Goal: Task Accomplishment & Management: Complete application form

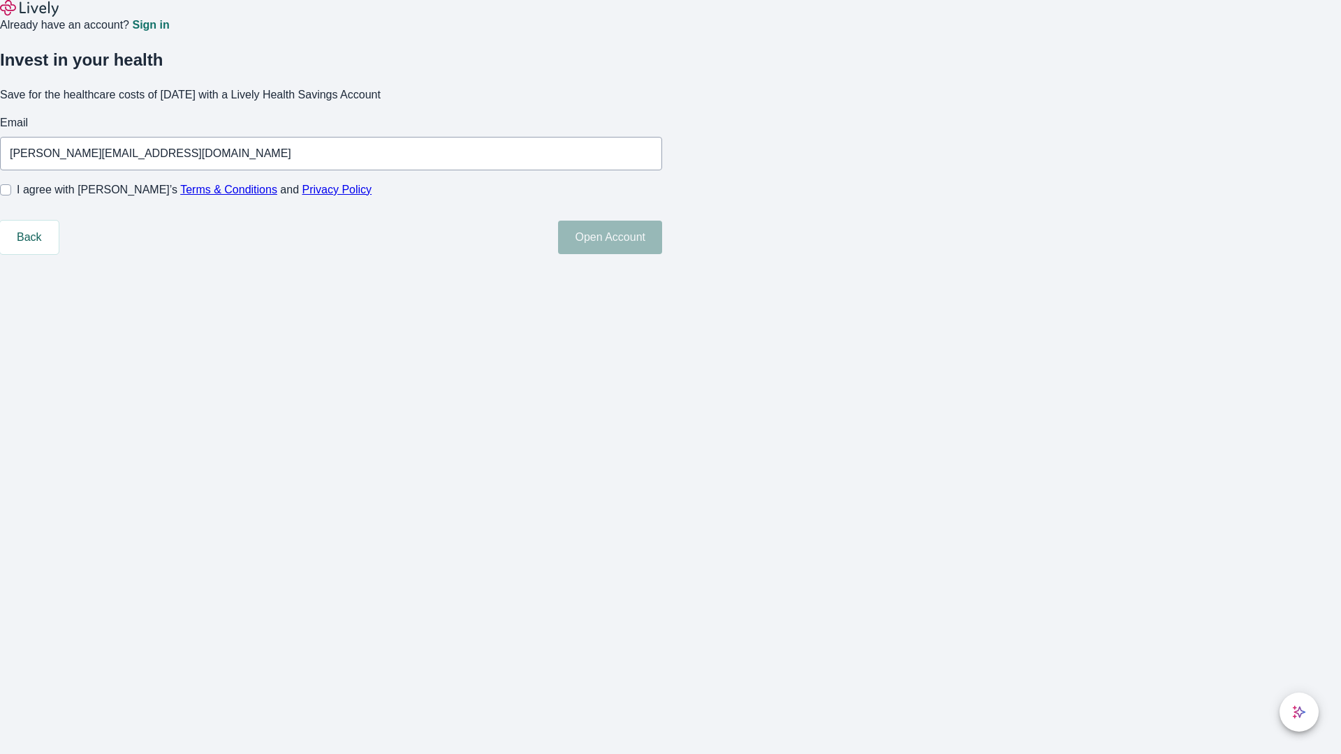
click at [11, 196] on input "I agree with Lively’s Terms & Conditions and Privacy Policy" at bounding box center [5, 189] width 11 height 11
checkbox input "true"
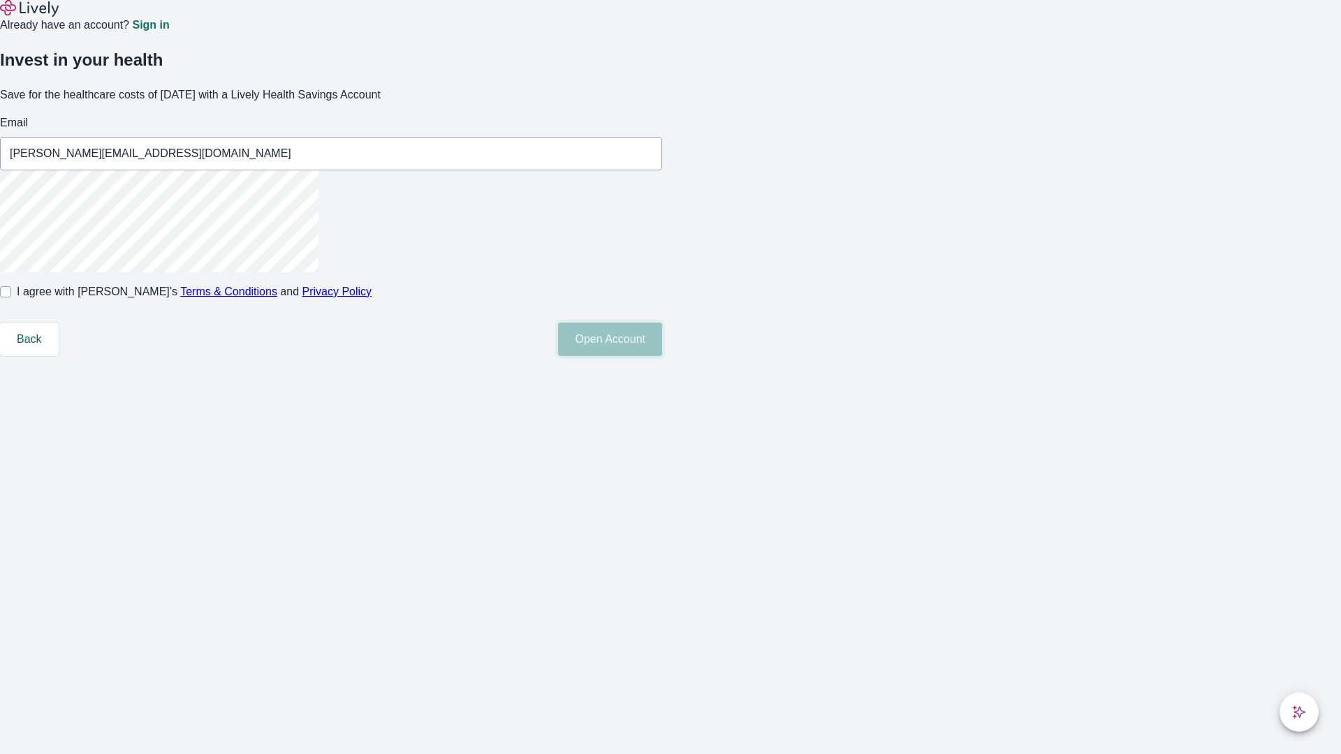
click at [662, 356] on button "Open Account" at bounding box center [610, 340] width 104 height 34
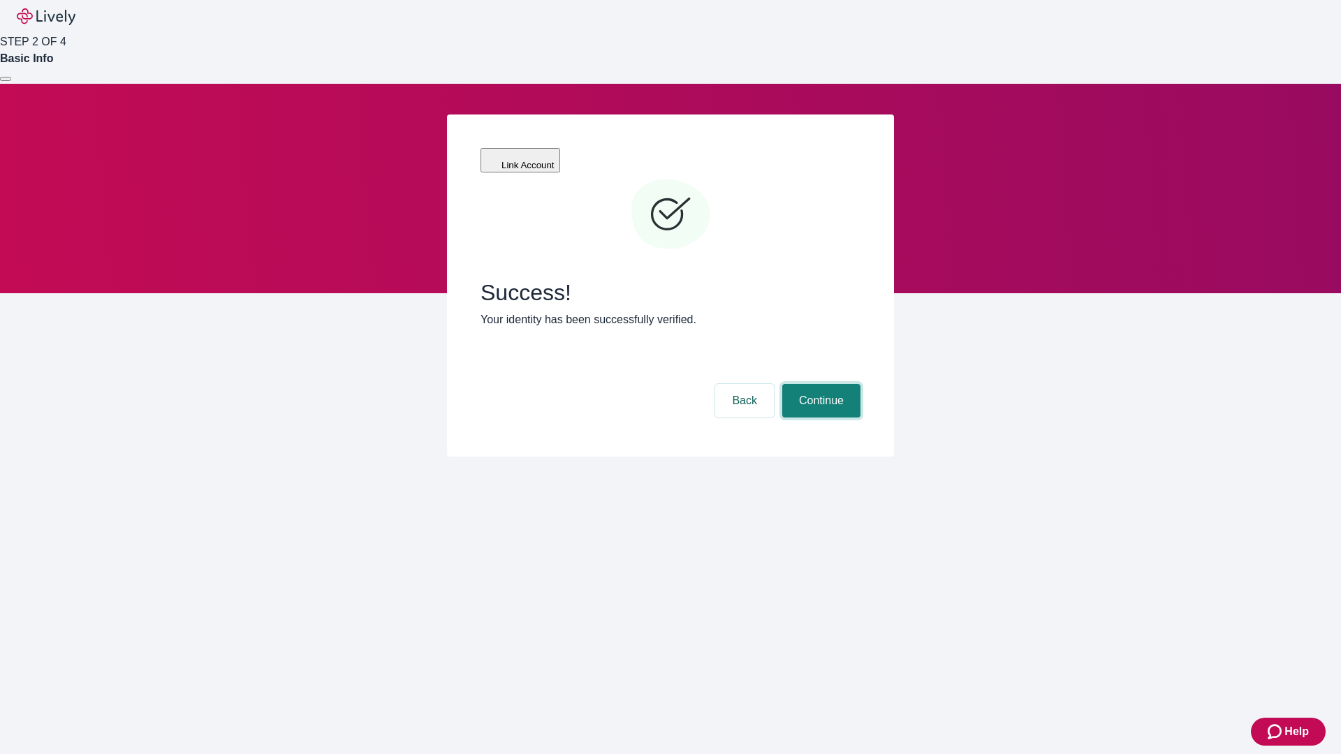
click at [819, 384] on button "Continue" at bounding box center [821, 401] width 78 height 34
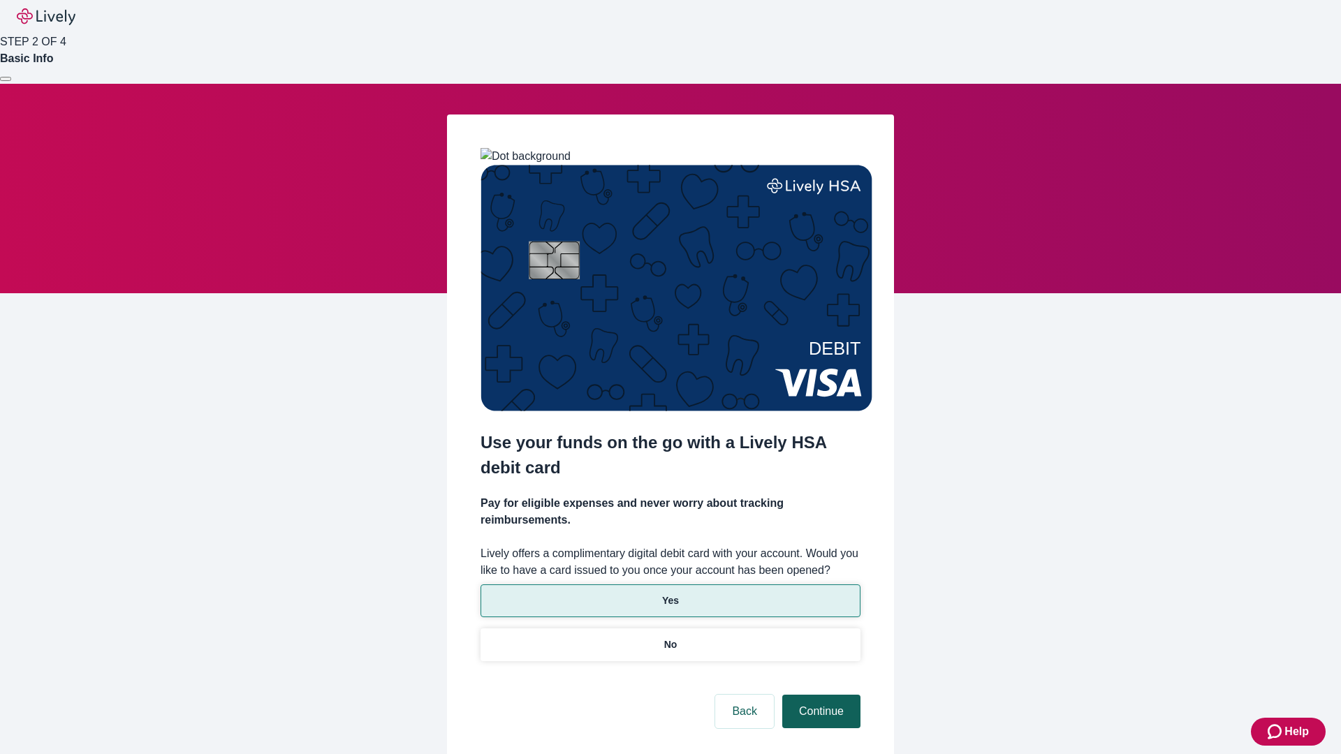
click at [670, 594] on p "Yes" at bounding box center [670, 601] width 17 height 15
click at [819, 695] on button "Continue" at bounding box center [821, 712] width 78 height 34
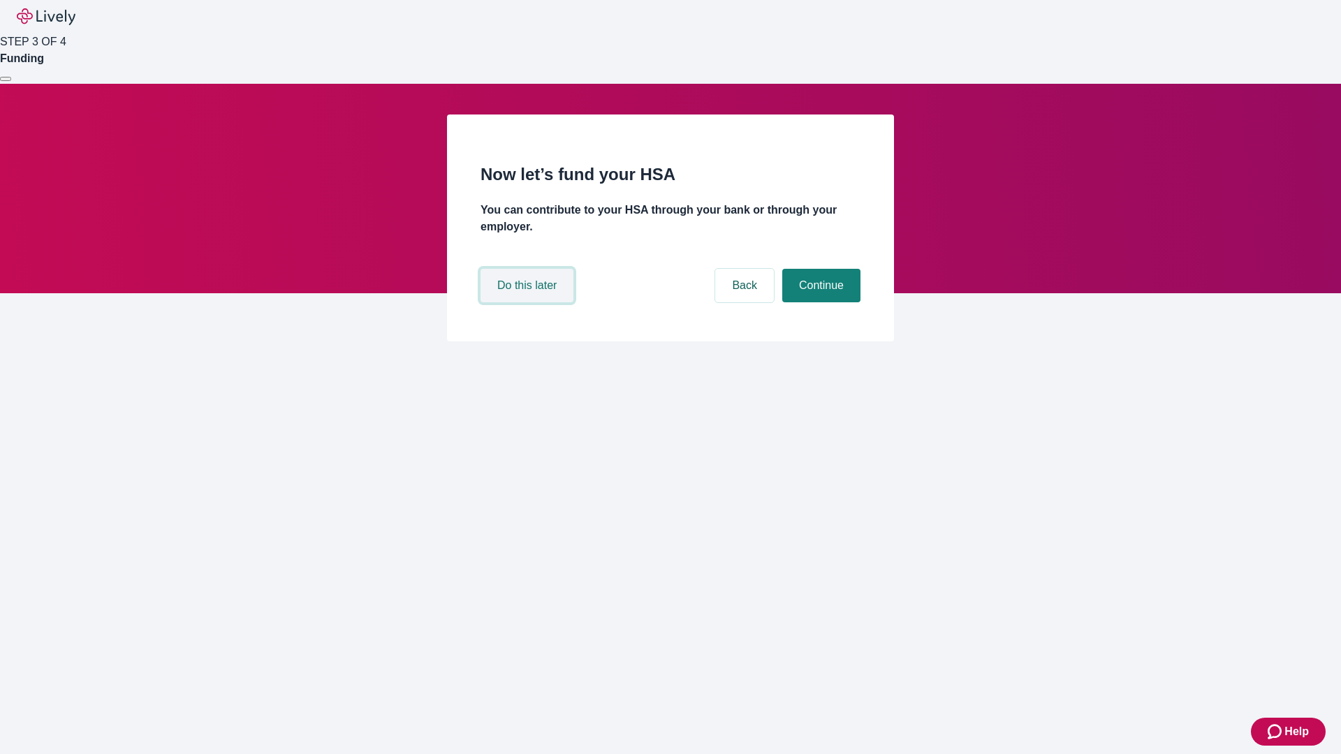
click at [529, 302] on button "Do this later" at bounding box center [527, 286] width 93 height 34
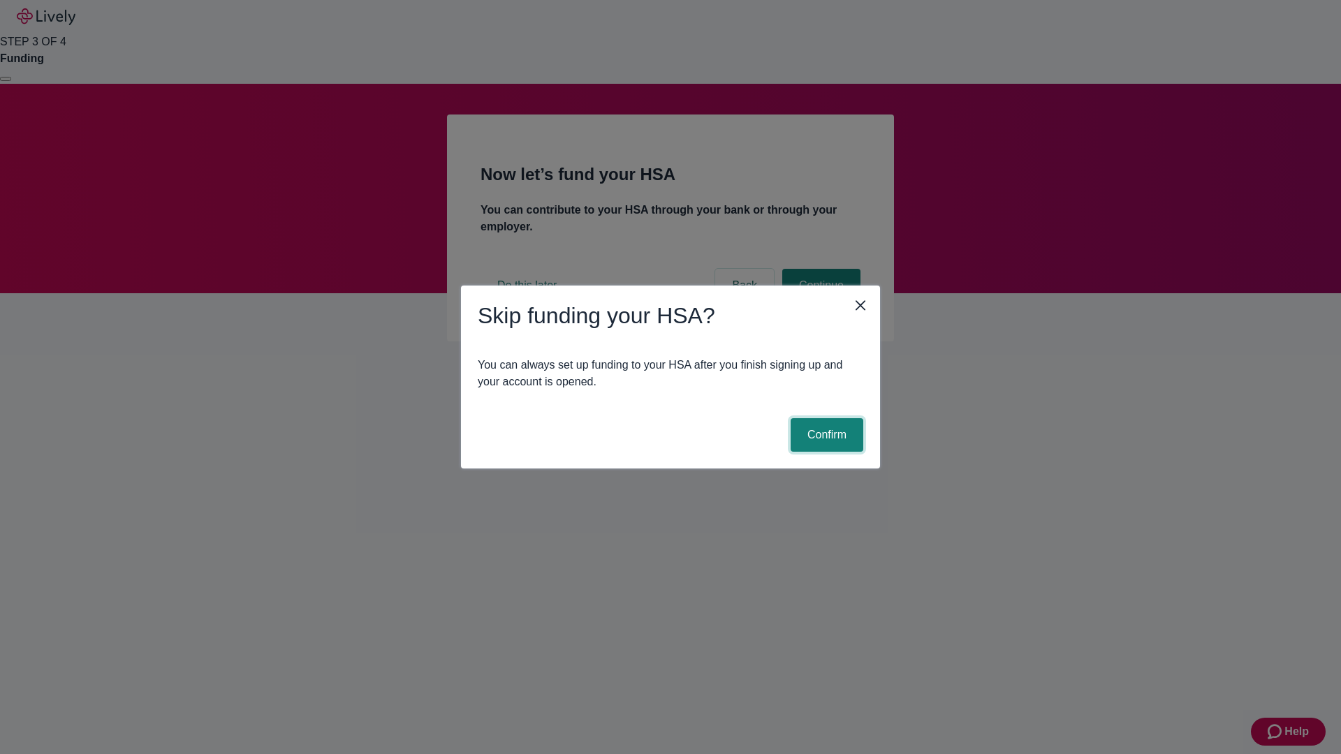
click at [825, 435] on button "Confirm" at bounding box center [827, 435] width 73 height 34
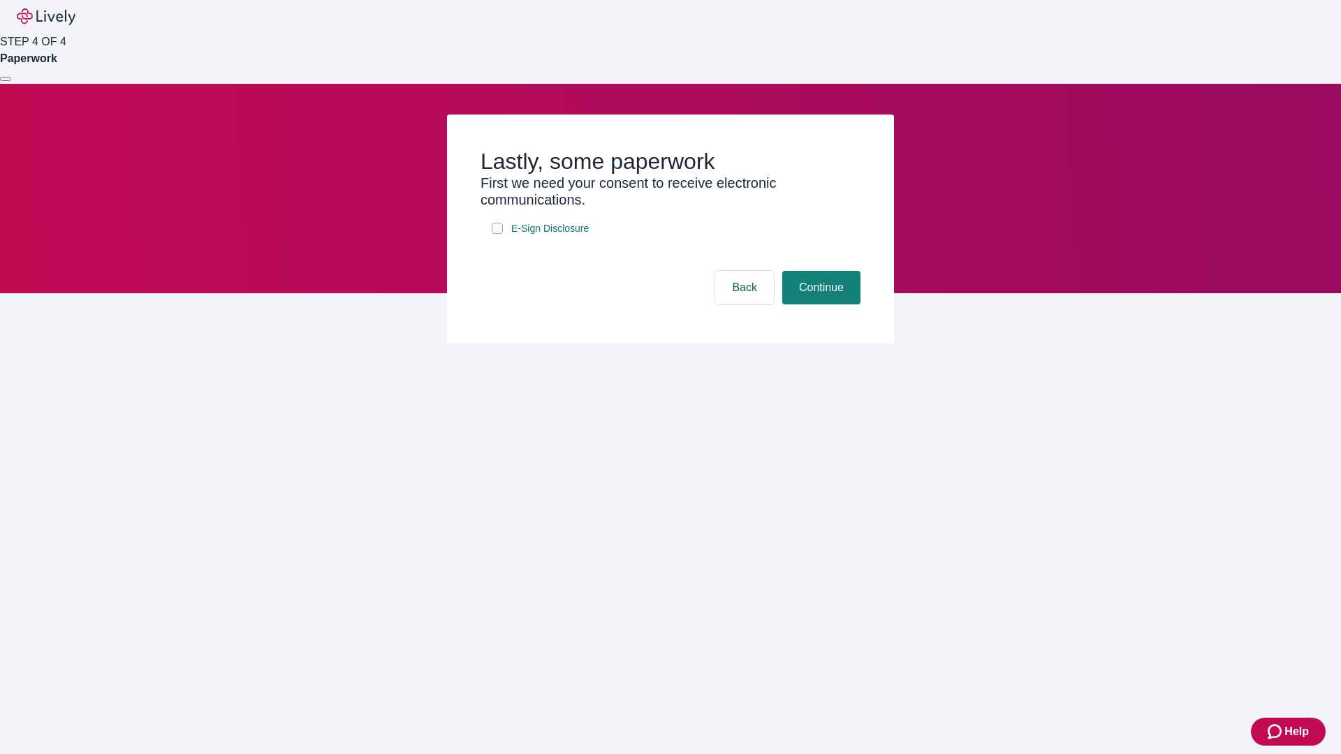
click at [497, 234] on input "E-Sign Disclosure" at bounding box center [497, 228] width 11 height 11
checkbox input "true"
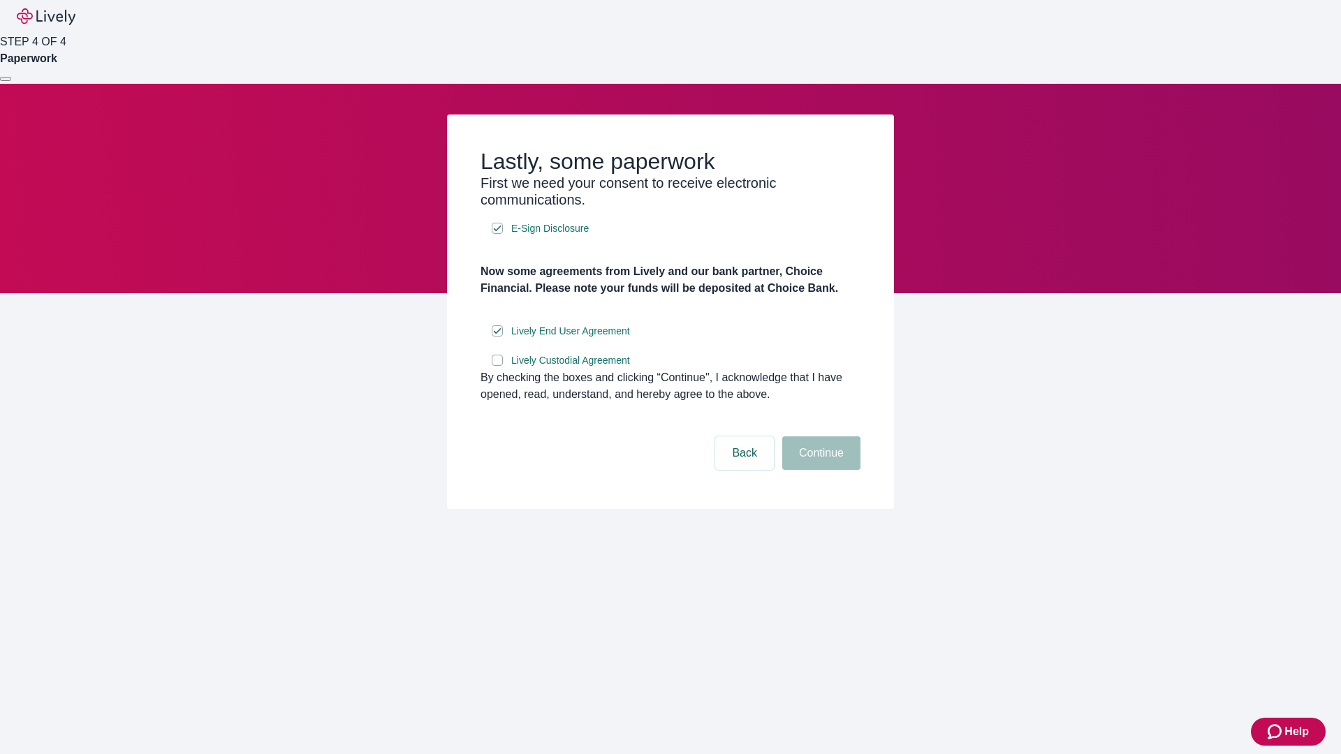
click at [497, 366] on input "Lively Custodial Agreement" at bounding box center [497, 360] width 11 height 11
checkbox input "true"
click at [819, 470] on button "Continue" at bounding box center [821, 454] width 78 height 34
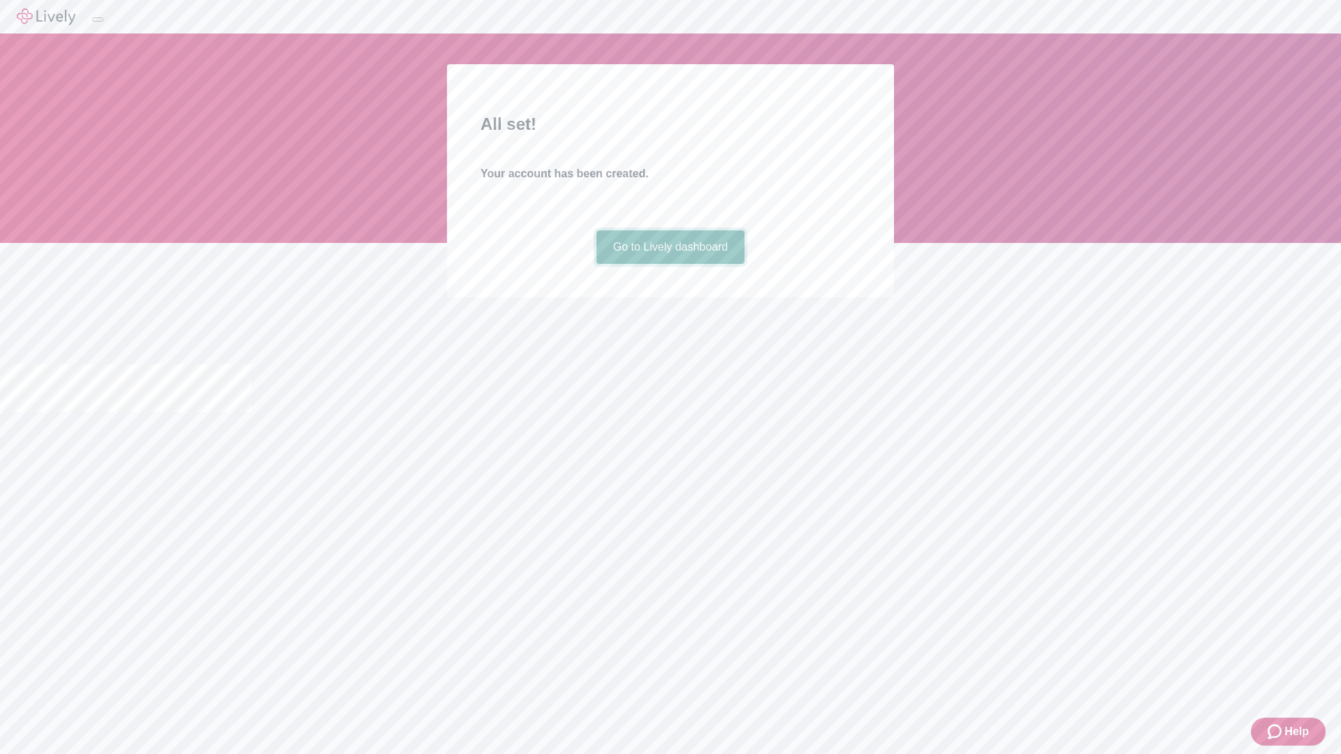
click at [670, 264] on link "Go to Lively dashboard" at bounding box center [671, 248] width 149 height 34
